Goal: Complete application form

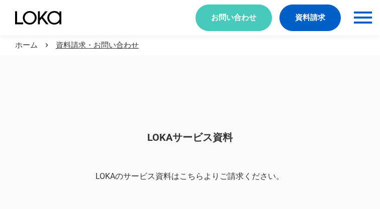
scroll to position [844, 0]
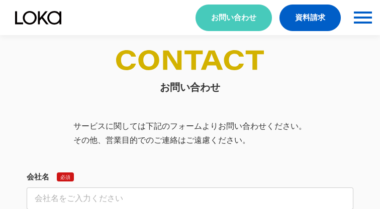
select select "その他"
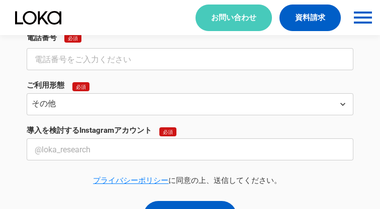
select select "その他"
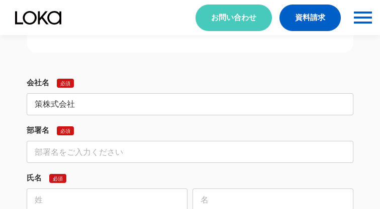
type input "策株式会社"
type input "経営企画"
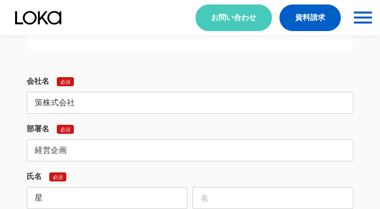
type input "星"
type input "優樹菜"
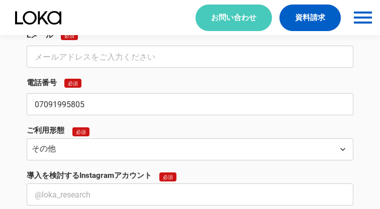
type input "07091995805"
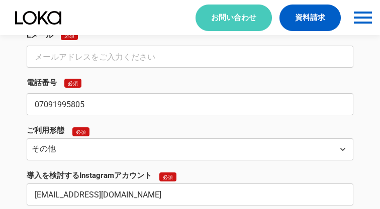
type input "[EMAIL_ADDRESS][DOMAIN_NAME]"
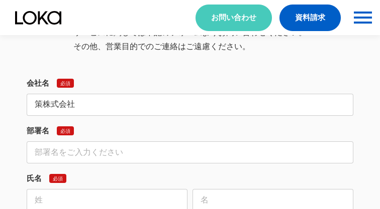
type input "策株式会社"
type input "経営企画"
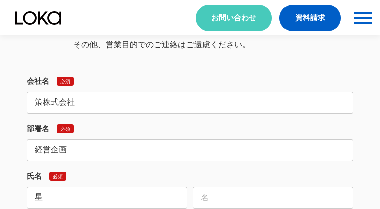
type input "星"
type input "優樹菜"
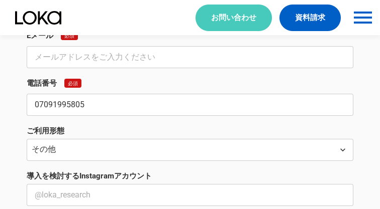
type input "07091995805"
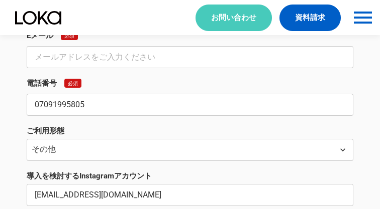
type input "[EMAIL_ADDRESS][DOMAIN_NAME]"
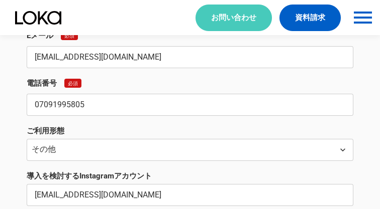
type input "[EMAIL_ADDRESS][DOMAIN_NAME]"
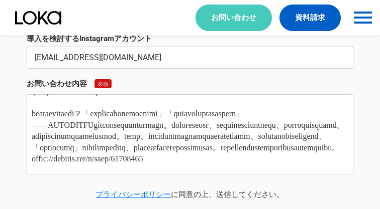
type textarea "loremipsumdol。sitametconsecte。 adi3e4seddoeiusmodtemporin「UTLABOREE（dolorem）」al…"
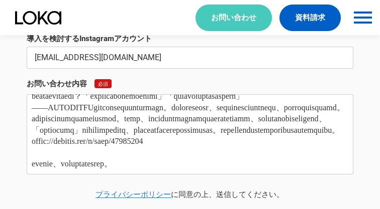
scroll to position [0, 0]
